Goal: Use online tool/utility: Use online tool/utility

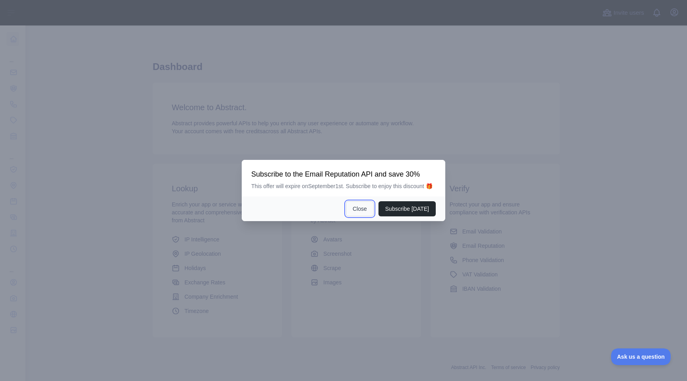
click at [353, 215] on button "Close" at bounding box center [360, 208] width 28 height 15
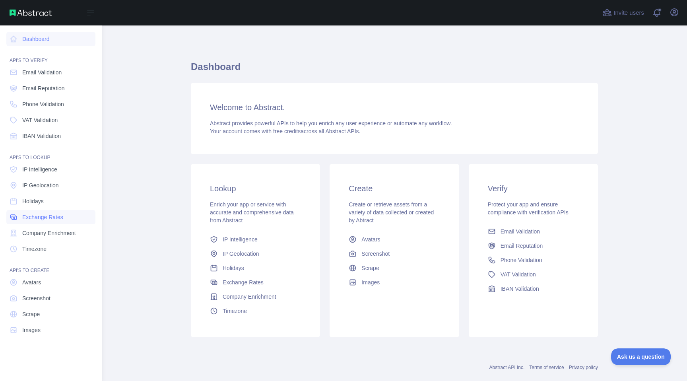
click at [56, 217] on span "Exchange Rates" at bounding box center [42, 217] width 41 height 8
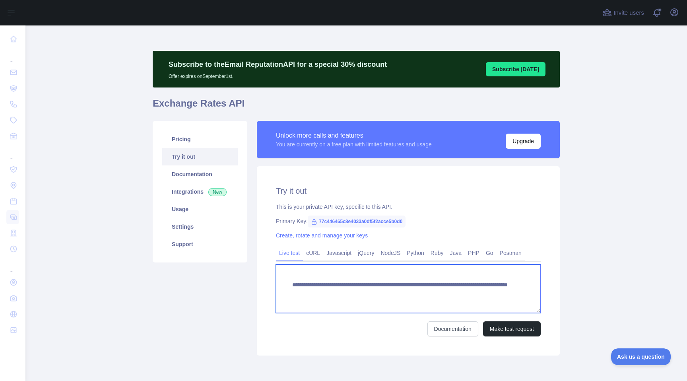
drag, startPoint x: 509, startPoint y: 296, endPoint x: 285, endPoint y: 284, distance: 224.1
click at [285, 284] on textarea "**********" at bounding box center [408, 288] width 265 height 48
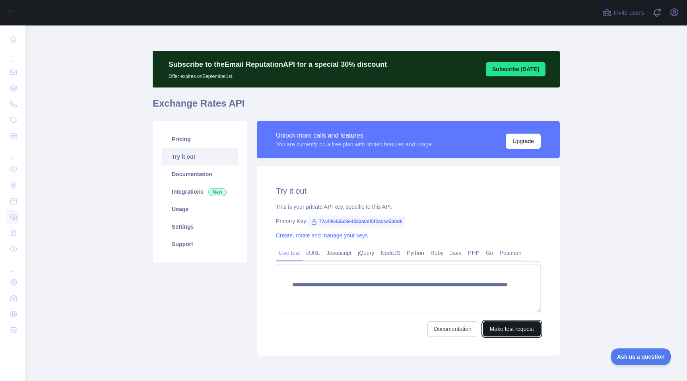
click at [515, 327] on button "Make test request" at bounding box center [512, 328] width 58 height 15
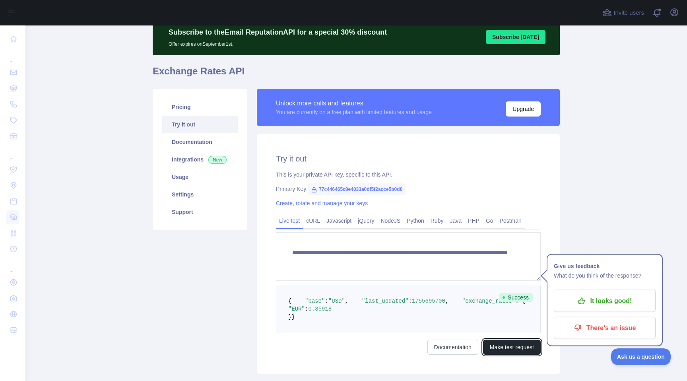
scroll to position [66, 0]
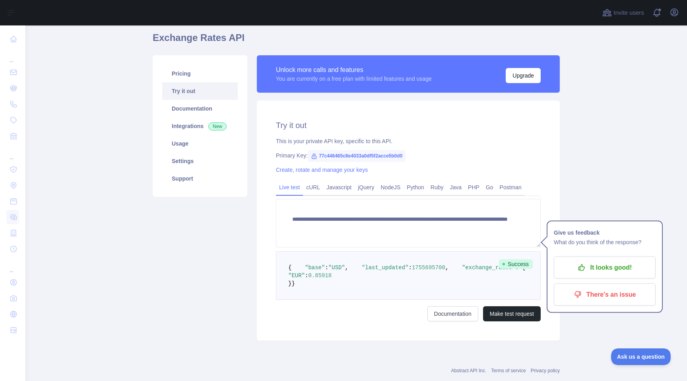
click at [412, 271] on span "1755695700" at bounding box center [428, 267] width 33 height 6
click at [225, 107] on link "Documentation" at bounding box center [200, 108] width 76 height 17
